Goal: Purchase product/service

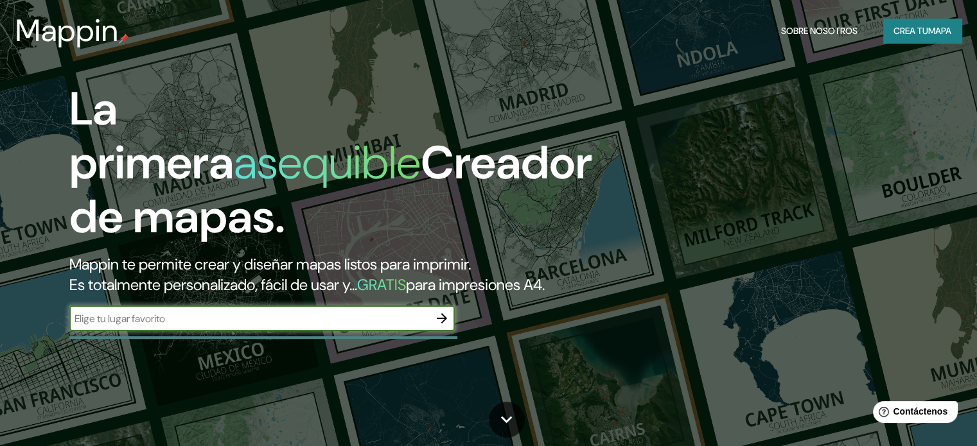
click at [261, 326] on input "text" at bounding box center [249, 318] width 360 height 15
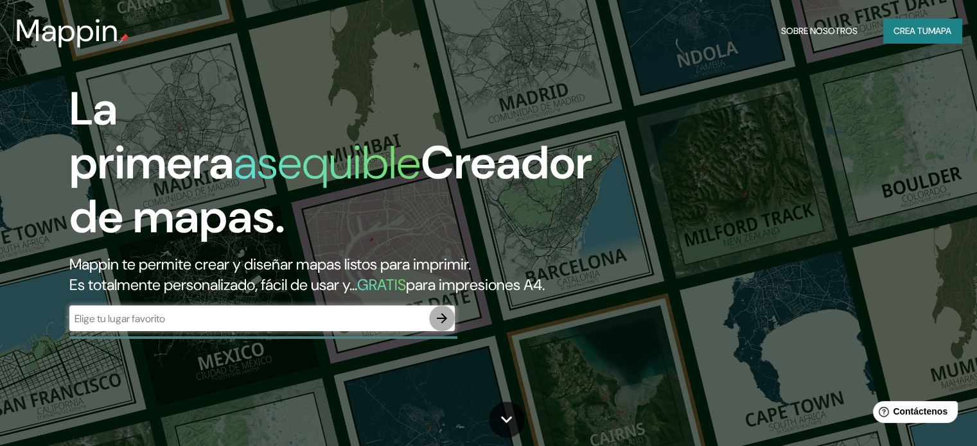
click at [447, 326] on icon "button" at bounding box center [441, 318] width 15 height 15
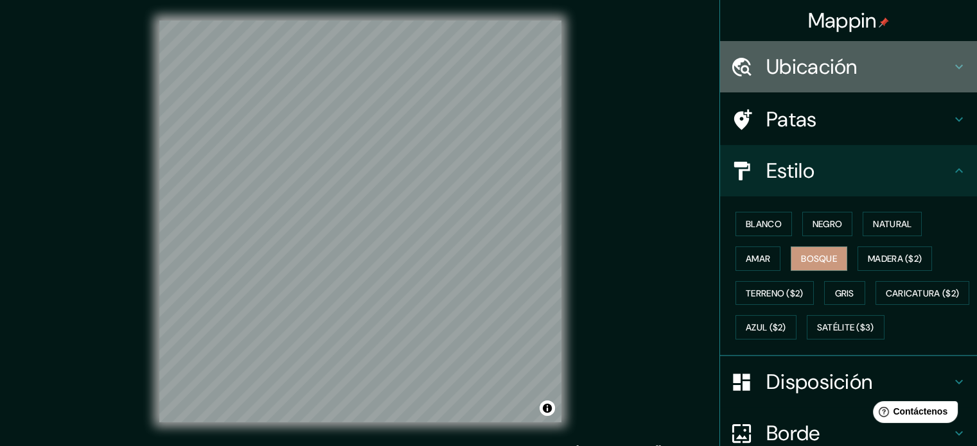
click at [776, 64] on font "Ubicación" at bounding box center [811, 66] width 91 height 27
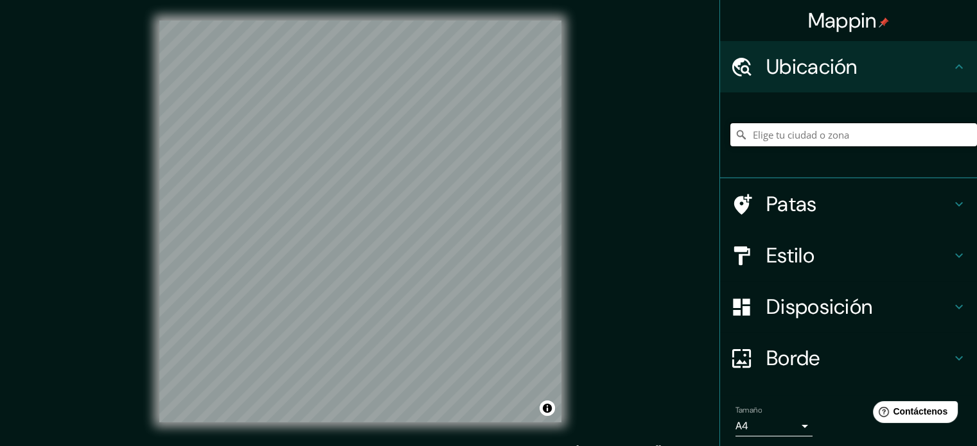
click at [794, 136] on input "Elige tu ciudad o zona" at bounding box center [853, 134] width 247 height 23
type input "[GEOGRAPHIC_DATA]"
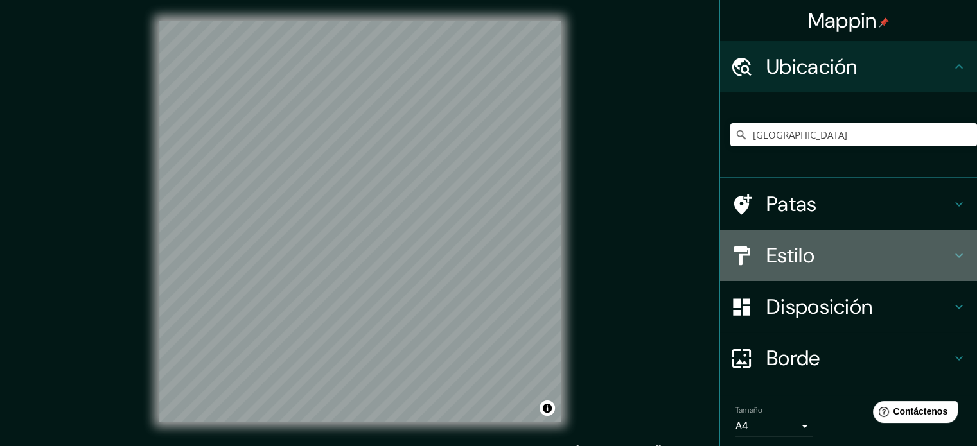
click at [771, 247] on font "Estilo" at bounding box center [790, 255] width 48 height 27
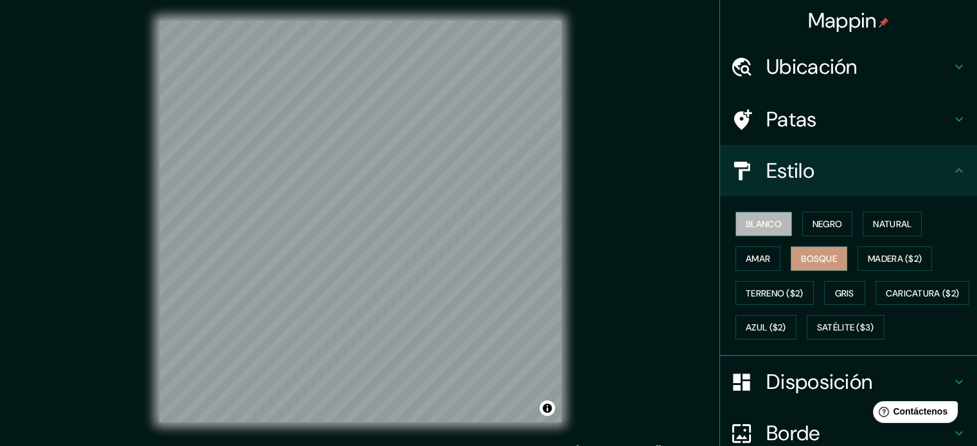
click at [760, 227] on font "Blanco" at bounding box center [763, 224] width 36 height 12
click at [803, 224] on button "Negro" at bounding box center [827, 224] width 51 height 24
click at [471, 21] on div at bounding box center [360, 21] width 402 height 0
click at [751, 220] on font "Blanco" at bounding box center [763, 224] width 36 height 12
drag, startPoint x: 472, startPoint y: 216, endPoint x: 489, endPoint y: 209, distance: 18.5
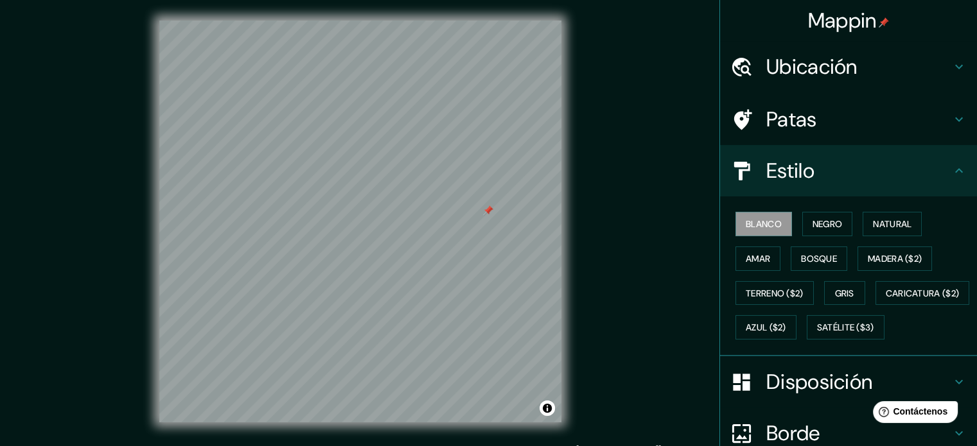
click at [489, 209] on div at bounding box center [488, 210] width 10 height 10
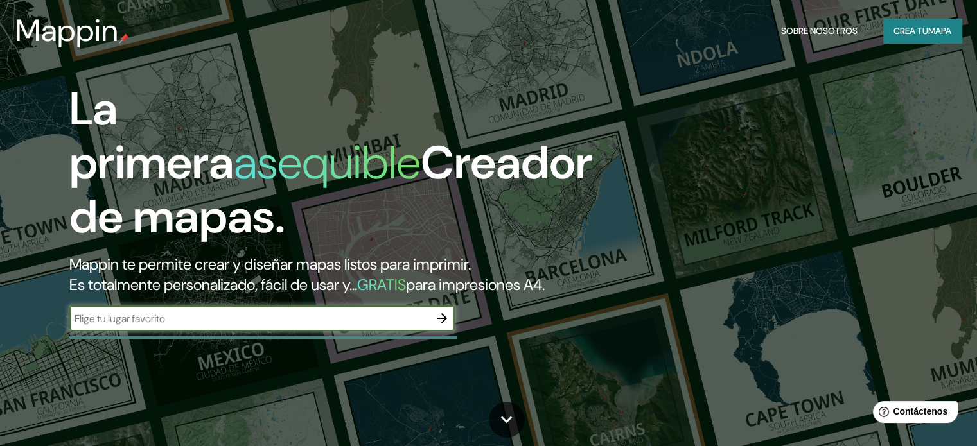
click at [246, 326] on input "text" at bounding box center [249, 318] width 360 height 15
click at [268, 326] on input "text" at bounding box center [249, 318] width 360 height 15
click at [269, 326] on input "text" at bounding box center [249, 318] width 360 height 15
type input "[GEOGRAPHIC_DATA]"
click at [440, 326] on icon "button" at bounding box center [441, 318] width 15 height 15
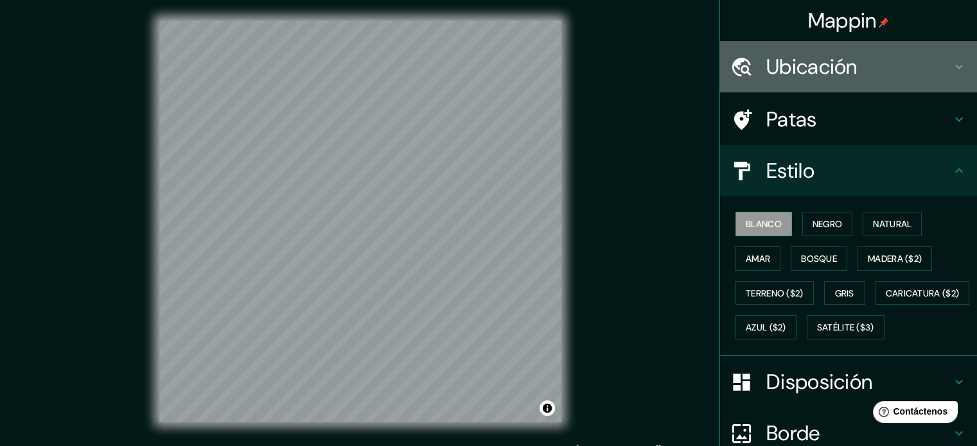
click at [785, 73] on font "Ubicación" at bounding box center [811, 66] width 91 height 27
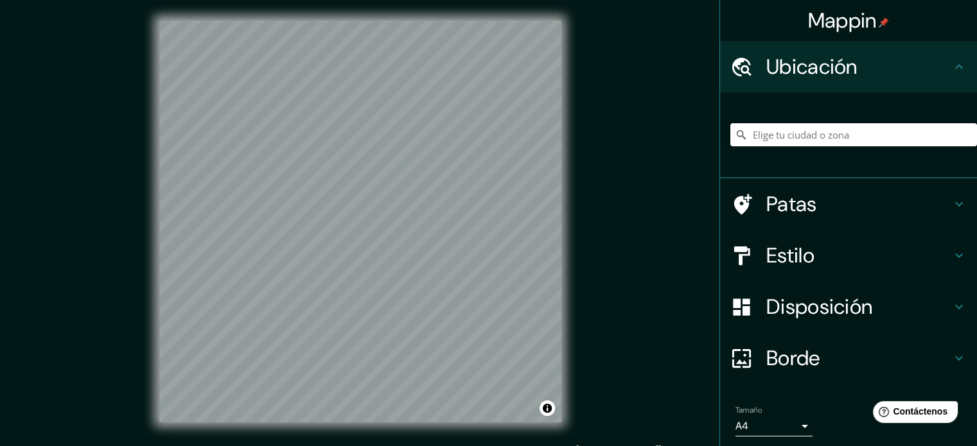
click at [752, 132] on input "Elige tu ciudad o zona" at bounding box center [853, 134] width 247 height 23
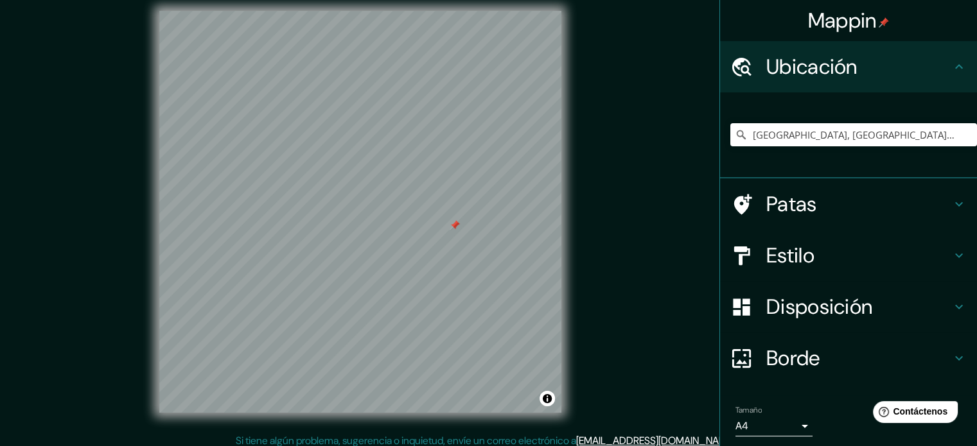
scroll to position [12, 0]
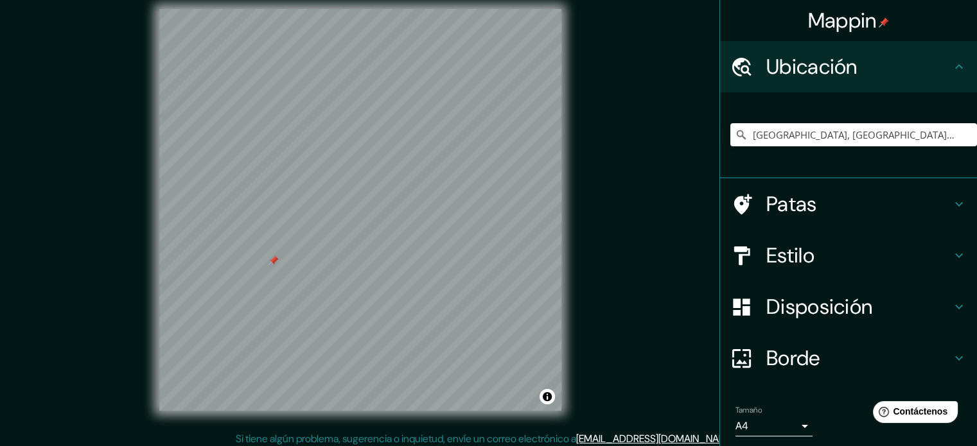
drag, startPoint x: 582, startPoint y: 156, endPoint x: 573, endPoint y: 166, distance: 13.6
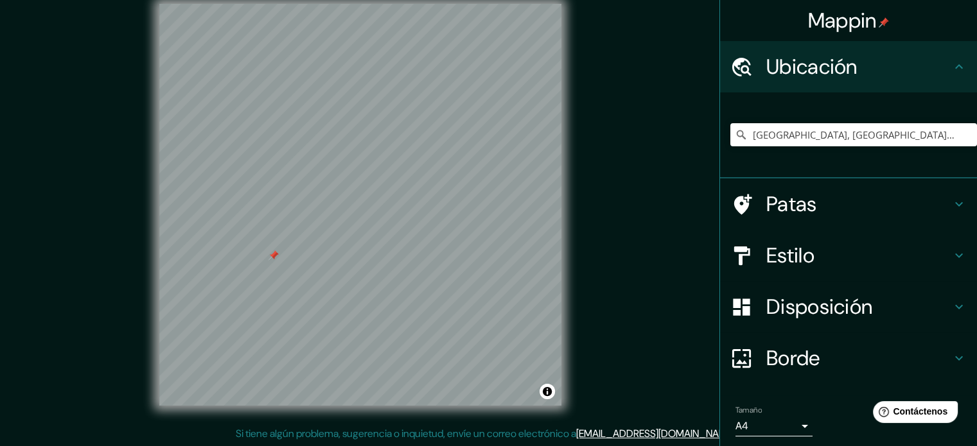
click at [785, 257] on font "Estilo" at bounding box center [790, 255] width 48 height 27
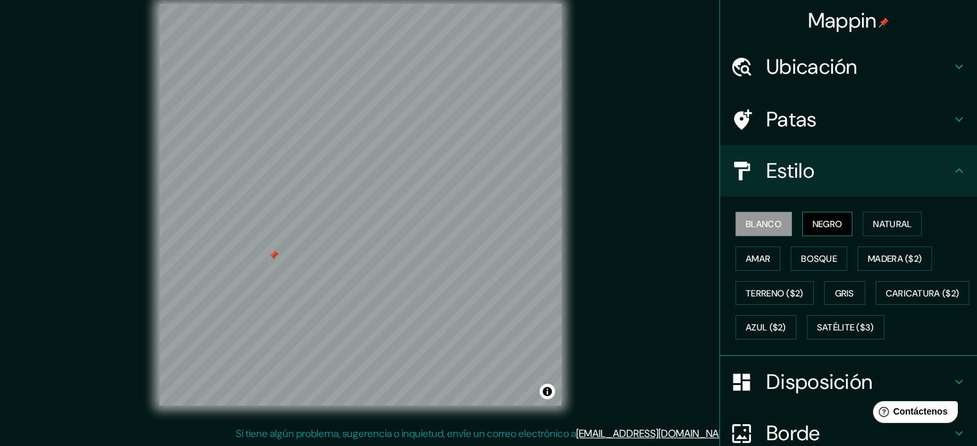
click at [834, 219] on font "Negro" at bounding box center [827, 224] width 30 height 12
click at [745, 256] on font "Amar" at bounding box center [757, 259] width 24 height 12
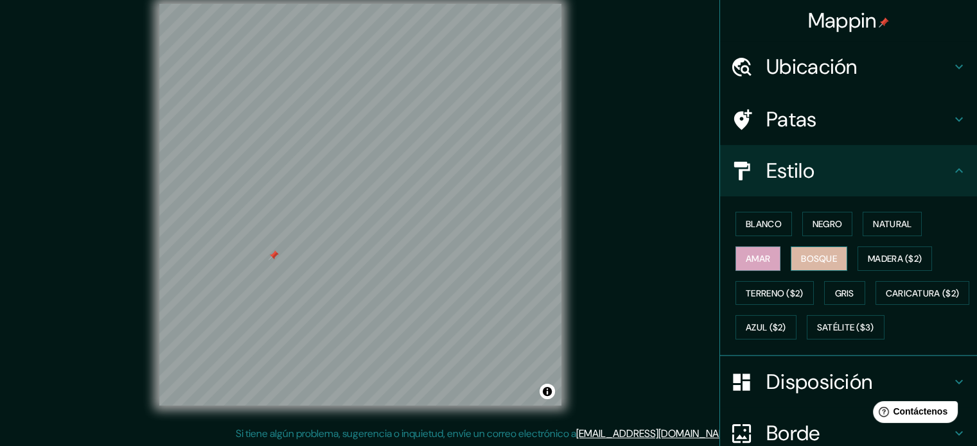
click at [801, 253] on font "Bosque" at bounding box center [819, 259] width 36 height 12
click at [892, 225] on font "Natural" at bounding box center [892, 224] width 39 height 12
click at [801, 254] on font "Bosque" at bounding box center [819, 259] width 36 height 12
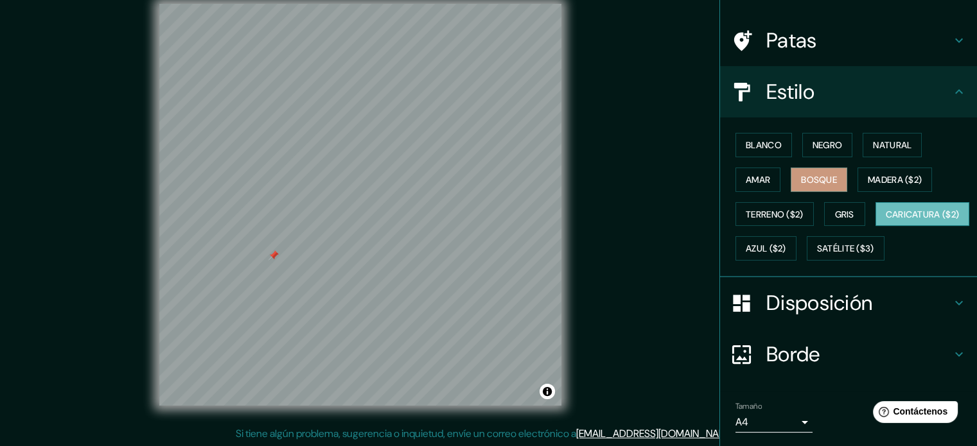
scroll to position [177, 0]
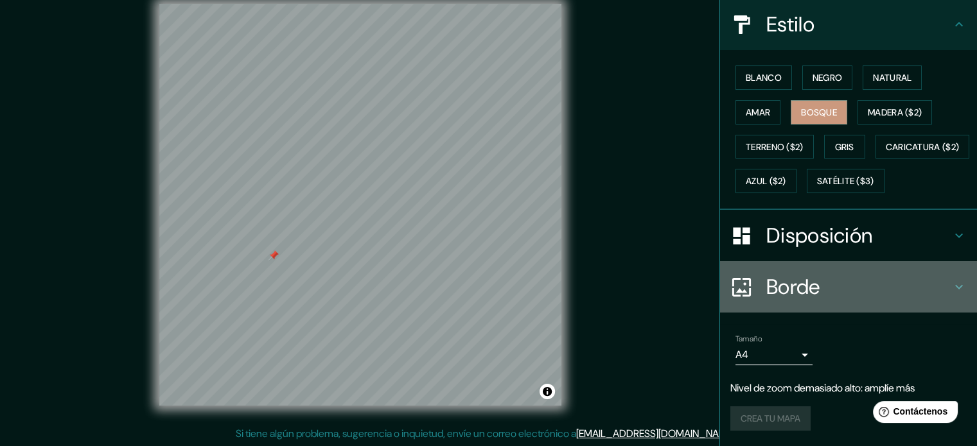
click at [781, 288] on font "Borde" at bounding box center [793, 287] width 54 height 27
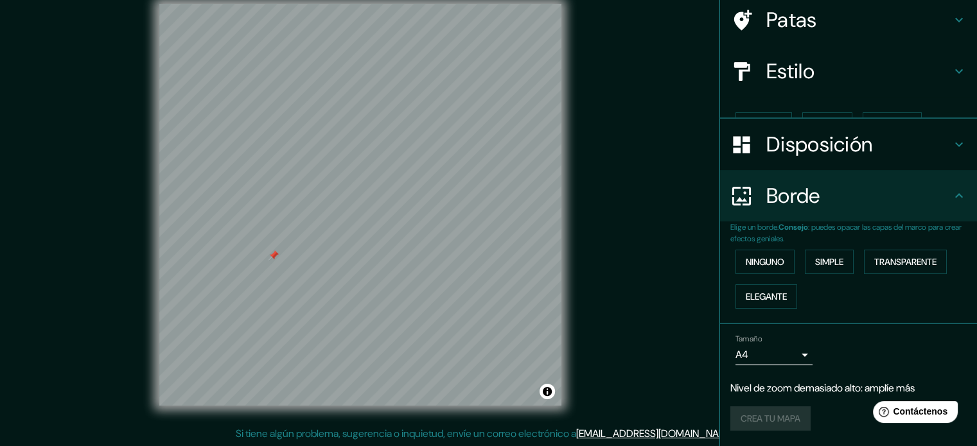
scroll to position [77, 0]
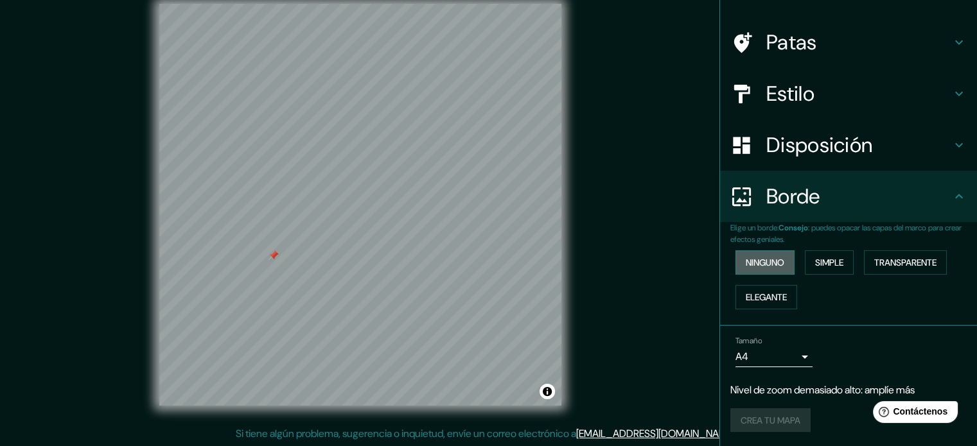
click at [761, 264] on font "Ninguno" at bounding box center [764, 263] width 39 height 12
click at [830, 259] on font "Simple" at bounding box center [829, 263] width 28 height 12
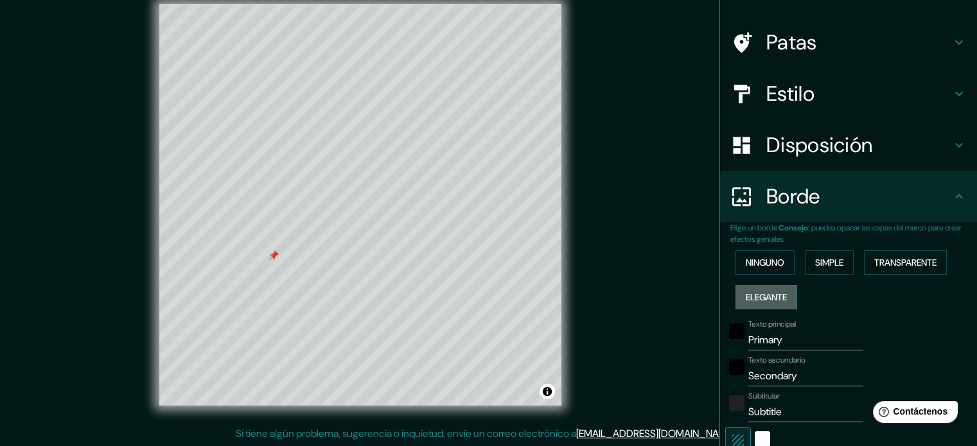
click at [768, 293] on font "Elegante" at bounding box center [765, 297] width 41 height 12
click at [763, 265] on font "Ninguno" at bounding box center [764, 263] width 39 height 12
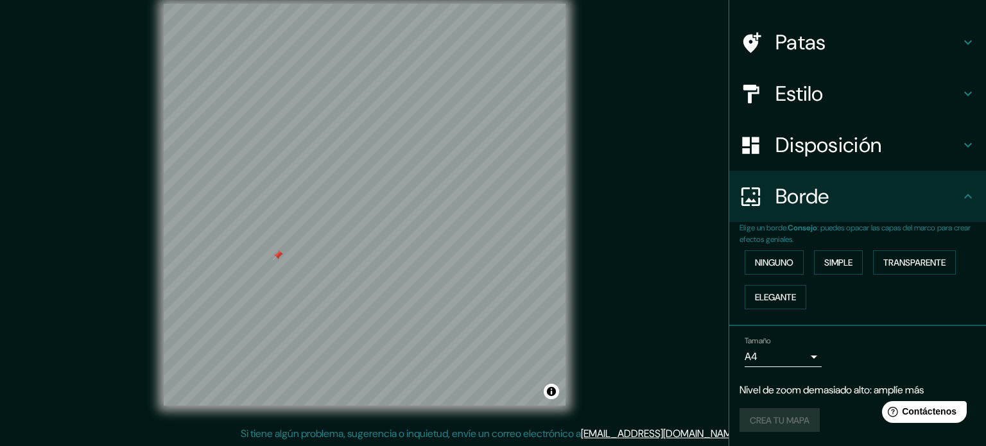
click at [752, 354] on body "Mappin Ubicación [GEOGRAPHIC_DATA], [GEOGRAPHIC_DATA], [GEOGRAPHIC_DATA] [GEOGR…" at bounding box center [493, 206] width 986 height 446
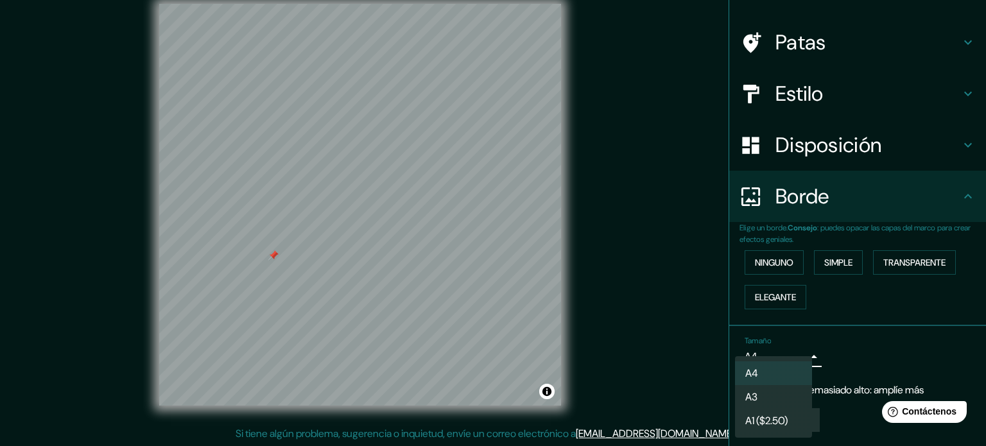
click at [652, 313] on div at bounding box center [493, 223] width 986 height 446
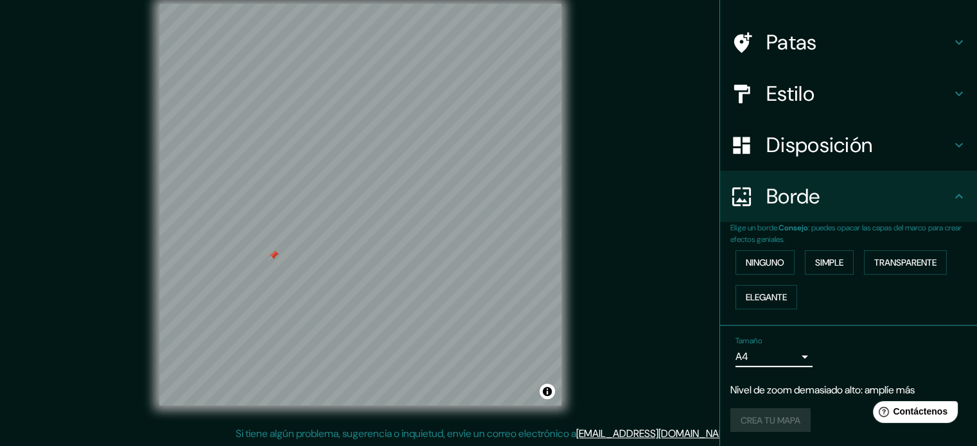
click at [821, 393] on font "Nivel de zoom demasiado alto: amplíe más" at bounding box center [822, 389] width 184 height 13
click at [760, 421] on div "Crea tu mapa" at bounding box center [848, 420] width 236 height 24
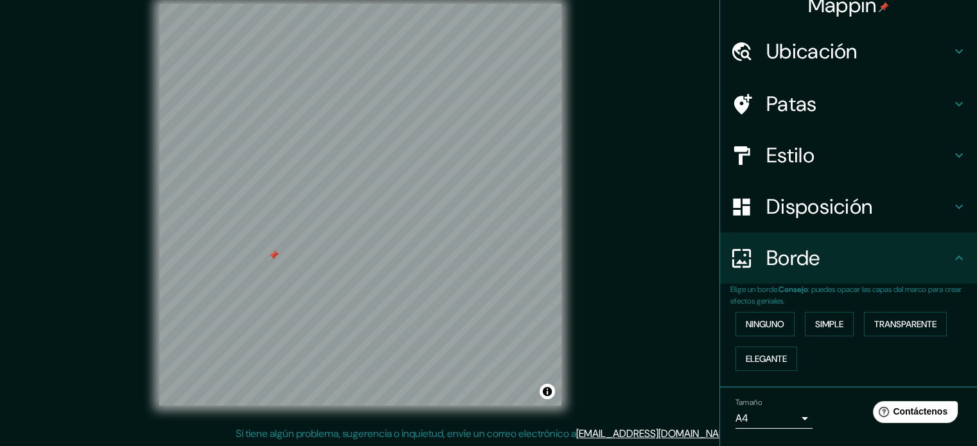
scroll to position [0, 0]
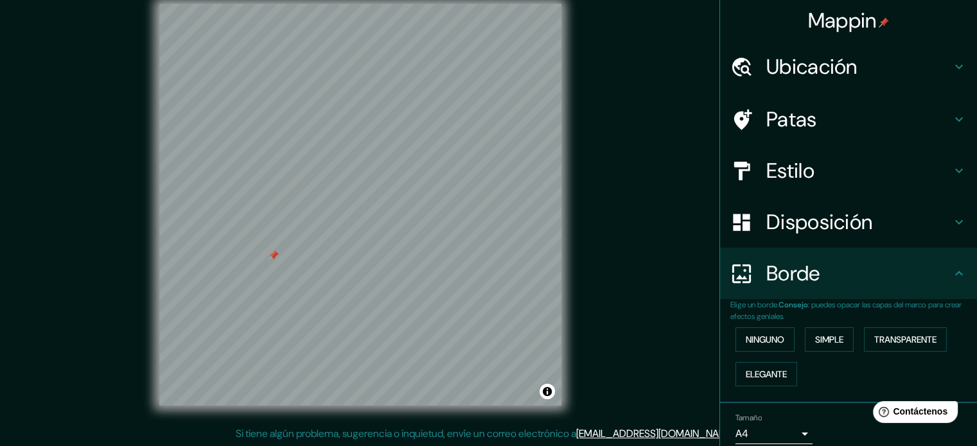
click at [822, 119] on h4 "Patas" at bounding box center [858, 120] width 185 height 26
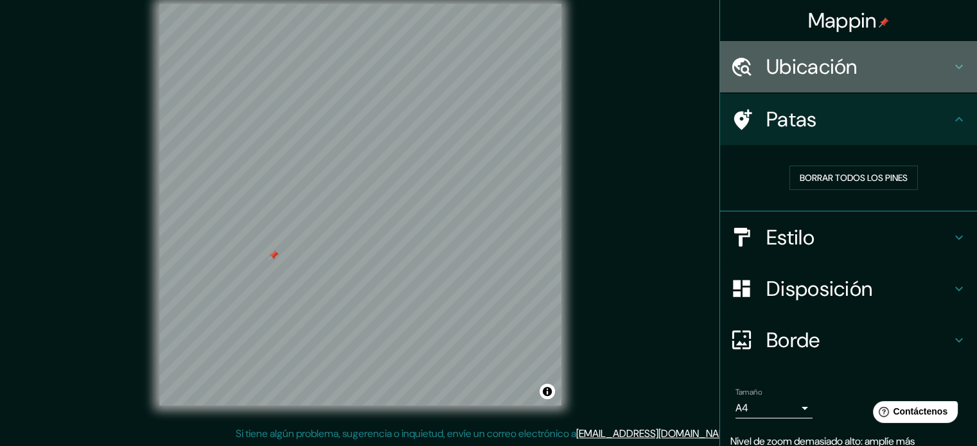
click at [828, 76] on font "Ubicación" at bounding box center [811, 66] width 91 height 27
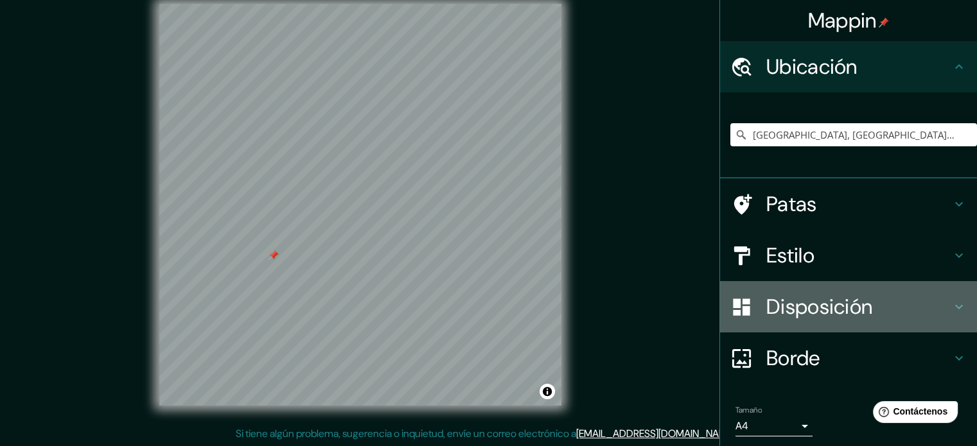
click at [811, 310] on font "Disposición" at bounding box center [819, 306] width 106 height 27
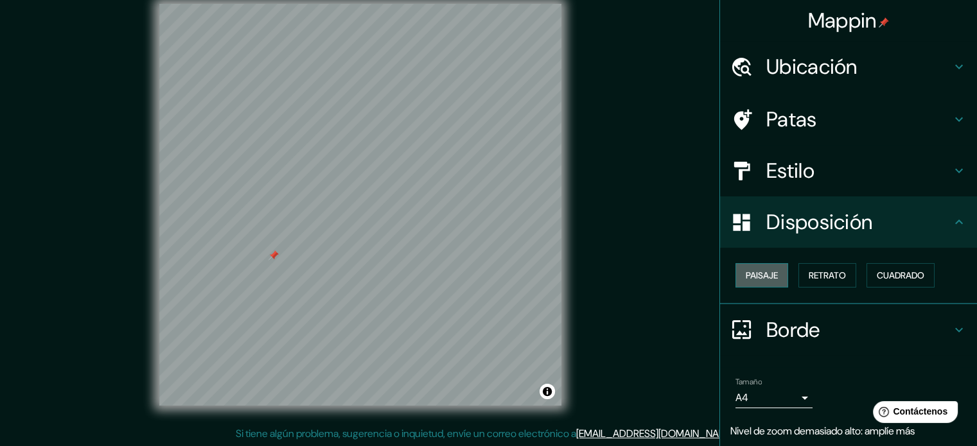
click at [764, 277] on font "Paisaje" at bounding box center [761, 276] width 32 height 12
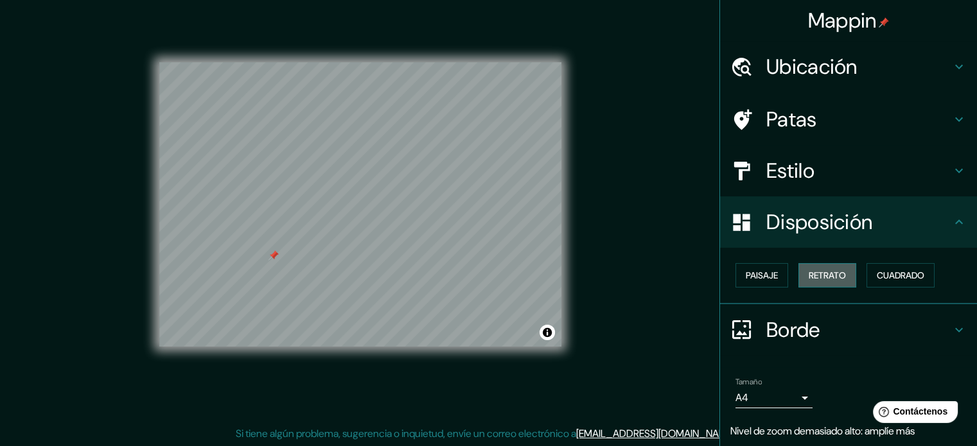
click at [808, 272] on font "Retrato" at bounding box center [826, 276] width 37 height 12
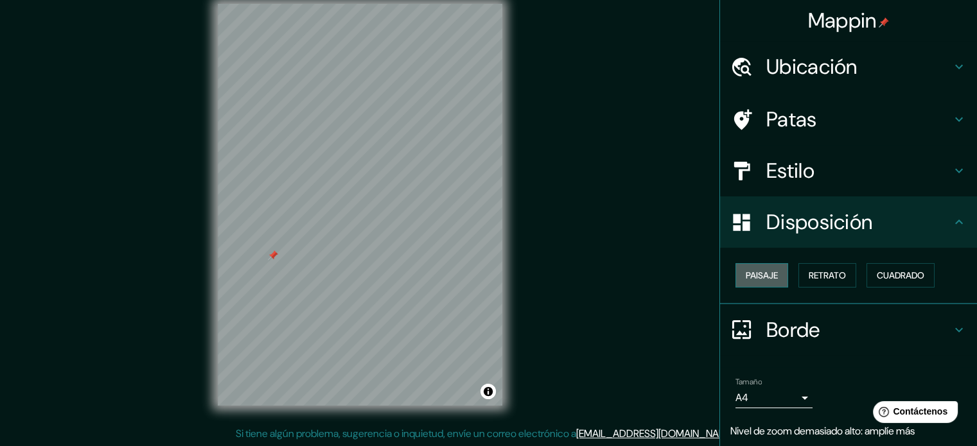
click at [758, 272] on font "Paisaje" at bounding box center [761, 276] width 32 height 12
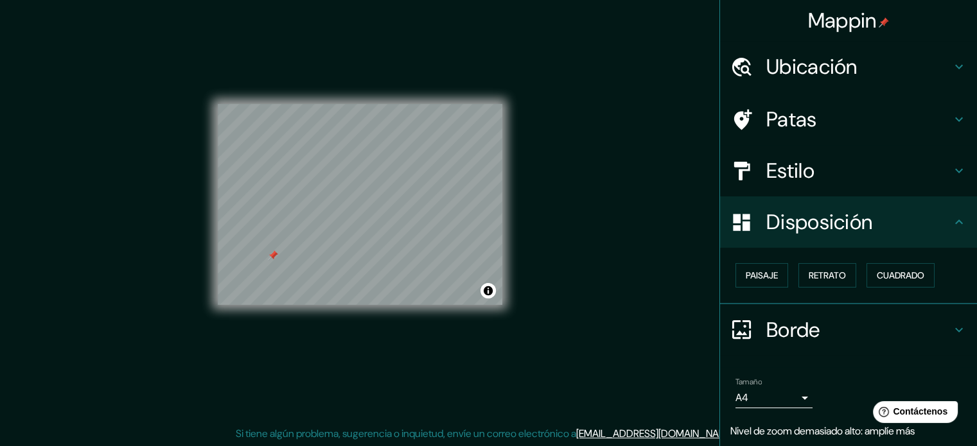
drag, startPoint x: 652, startPoint y: 274, endPoint x: 636, endPoint y: 284, distance: 19.6
click at [636, 284] on div "Mappin Ubicación [GEOGRAPHIC_DATA], [GEOGRAPHIC_DATA], [GEOGRAPHIC_DATA] [GEOGR…" at bounding box center [488, 215] width 977 height 464
click at [839, 53] on font "Ubicación" at bounding box center [811, 66] width 91 height 27
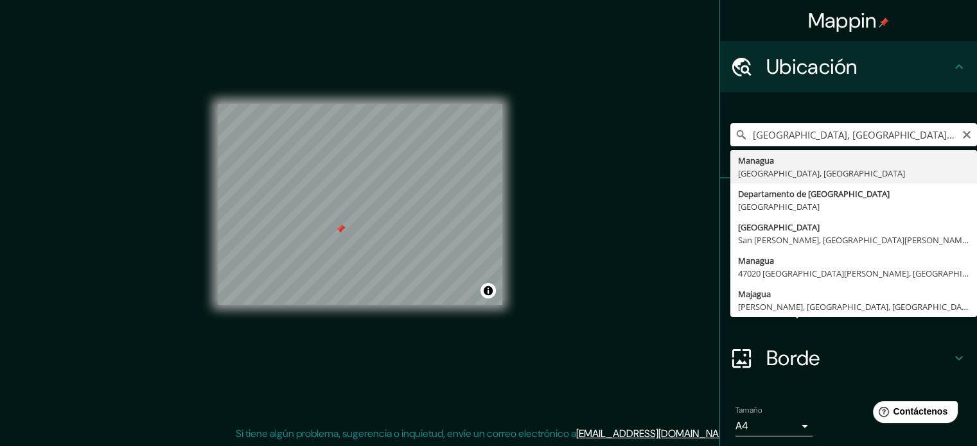
click at [937, 130] on input "[GEOGRAPHIC_DATA], [GEOGRAPHIC_DATA], [GEOGRAPHIC_DATA]" at bounding box center [853, 134] width 247 height 23
click at [797, 141] on input "[GEOGRAPHIC_DATA], [GEOGRAPHIC_DATA], [GEOGRAPHIC_DATA]" at bounding box center [853, 134] width 247 height 23
click at [945, 130] on input "[GEOGRAPHIC_DATA], [GEOGRAPHIC_DATA], [GEOGRAPHIC_DATA]" at bounding box center [853, 134] width 247 height 23
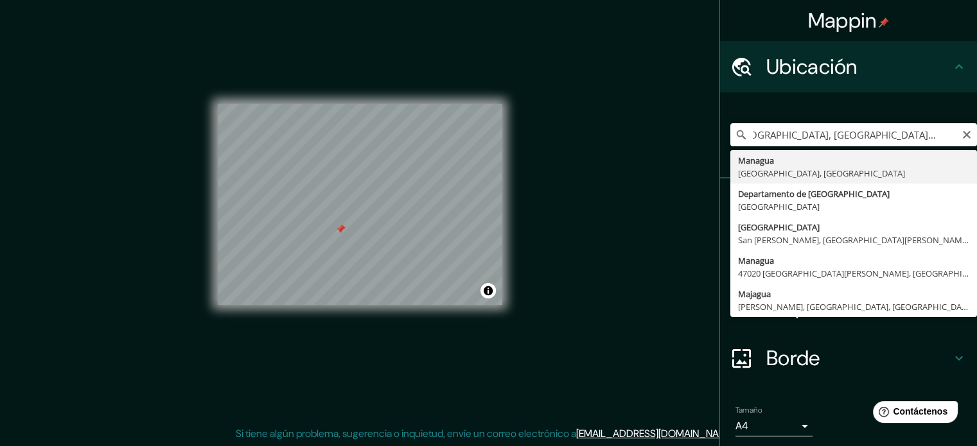
click at [945, 134] on input "[GEOGRAPHIC_DATA], [GEOGRAPHIC_DATA], [GEOGRAPHIC_DATA]" at bounding box center [853, 134] width 247 height 23
click at [948, 134] on input "[GEOGRAPHIC_DATA], [GEOGRAPHIC_DATA], [GEOGRAPHIC_DATA]" at bounding box center [853, 134] width 247 height 23
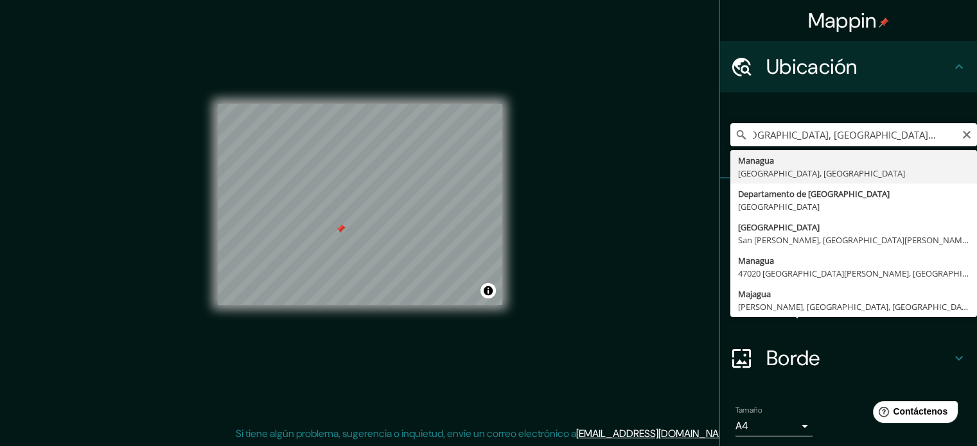
click at [948, 134] on input "[GEOGRAPHIC_DATA], [GEOGRAPHIC_DATA], [GEOGRAPHIC_DATA]" at bounding box center [853, 134] width 247 height 23
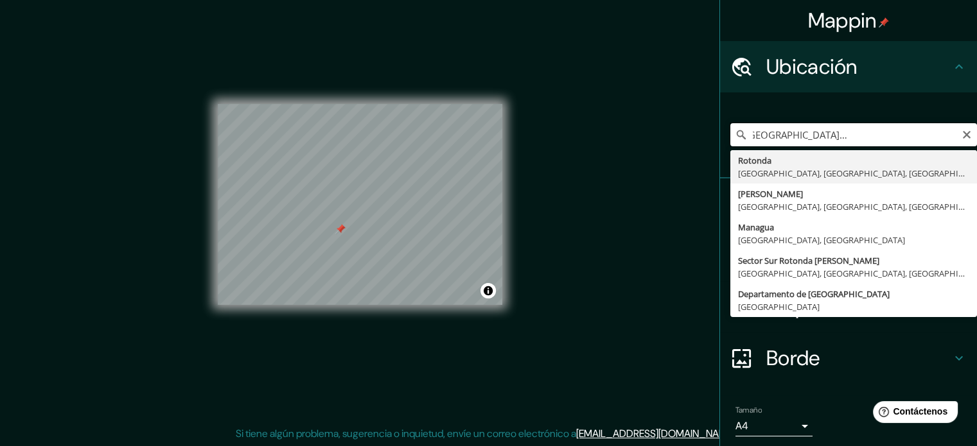
scroll to position [0, 112]
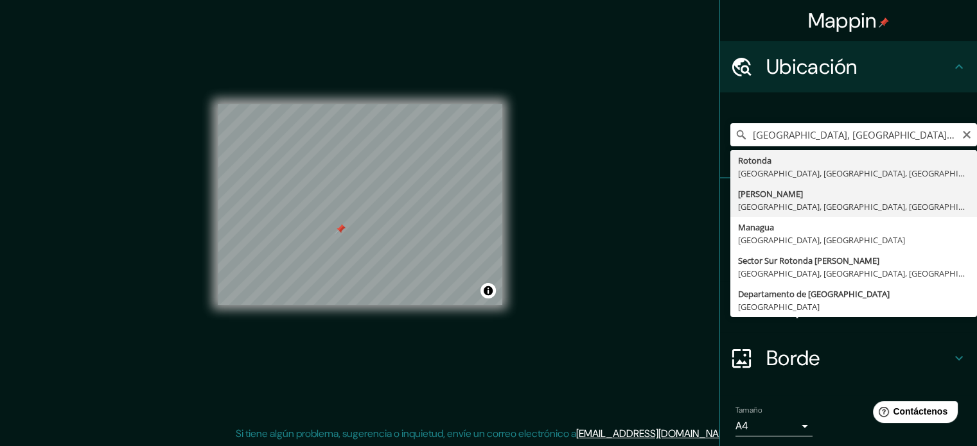
type input "[PERSON_NAME], [GEOGRAPHIC_DATA], [GEOGRAPHIC_DATA], [GEOGRAPHIC_DATA]"
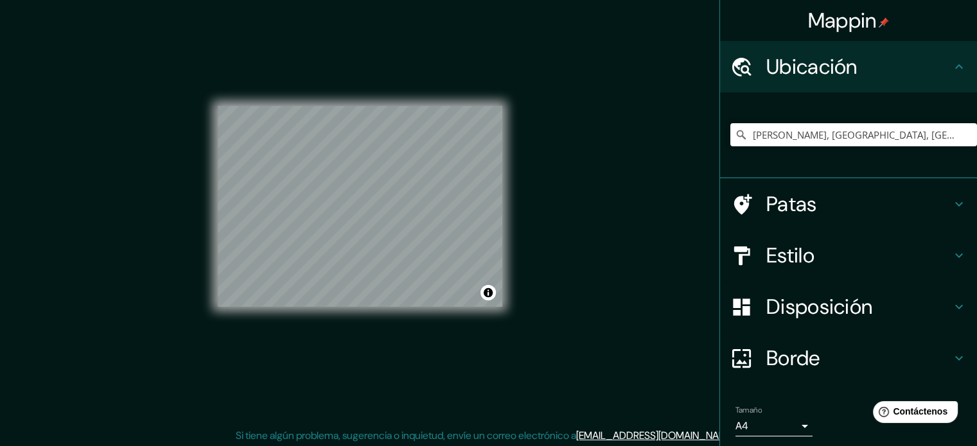
scroll to position [14, 0]
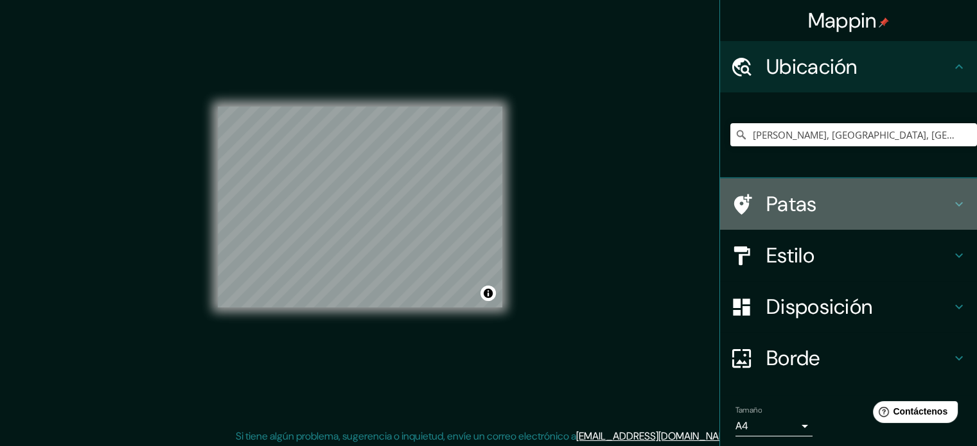
click at [772, 202] on font "Patas" at bounding box center [791, 204] width 51 height 27
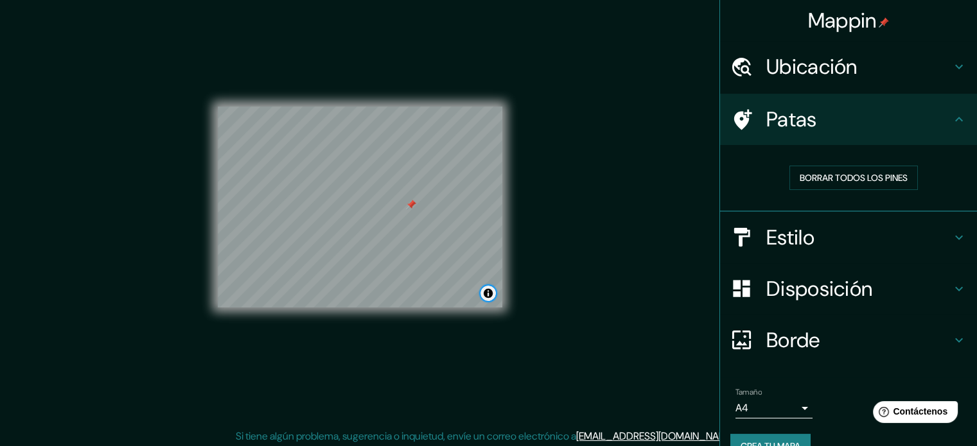
click at [491, 291] on button "Activar o desactivar atribución" at bounding box center [487, 293] width 15 height 15
click at [546, 292] on div "Mappin Ubicación [PERSON_NAME], [GEOGRAPHIC_DATA], [GEOGRAPHIC_DATA], [GEOGRAPH…" at bounding box center [488, 218] width 977 height 464
click at [465, 291] on font "Mejorar este mapa" at bounding box center [443, 293] width 67 height 9
